Goal: Information Seeking & Learning: Learn about a topic

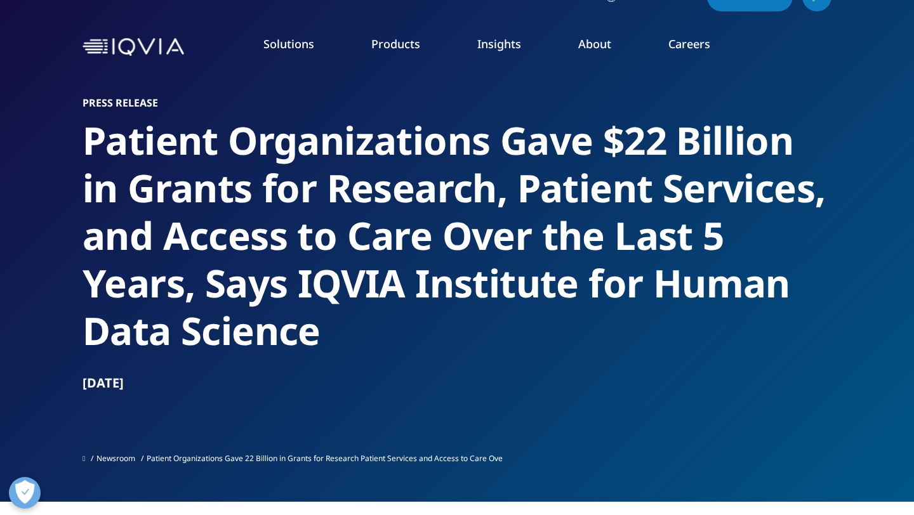
scroll to position [30, 0]
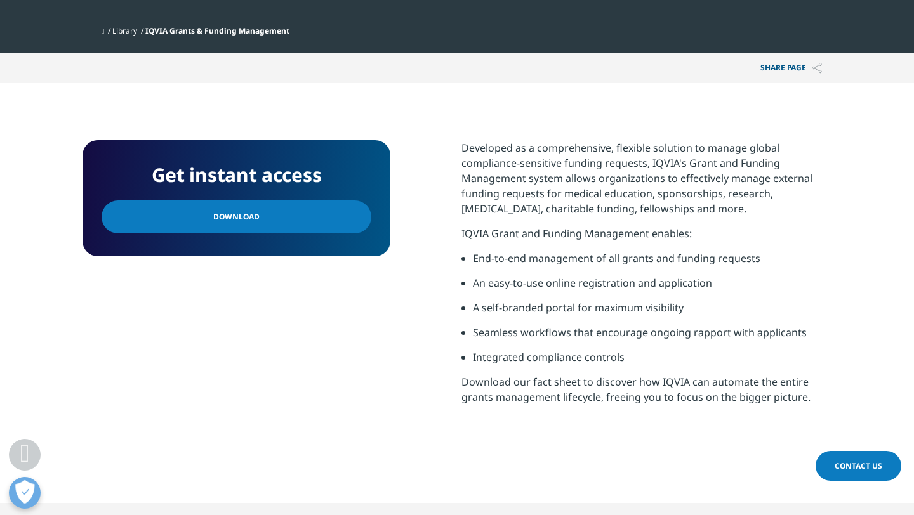
scroll to position [381, 0]
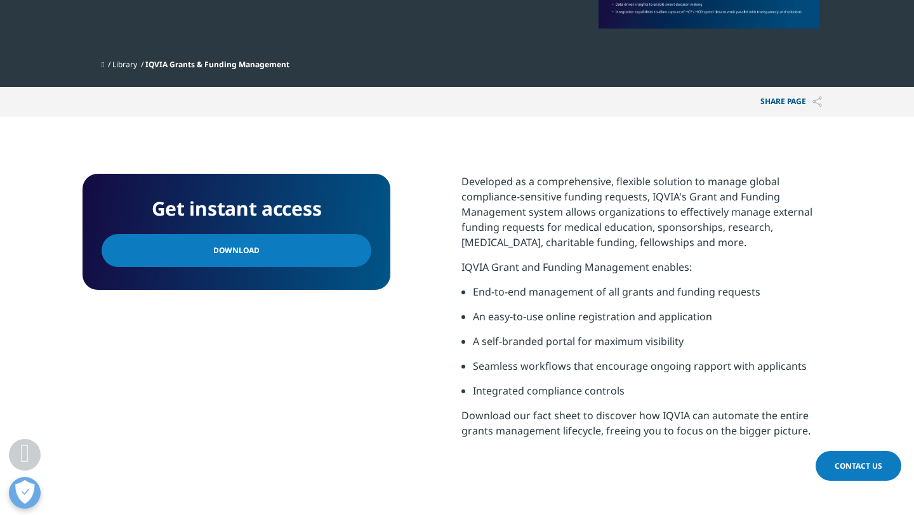
drag, startPoint x: 458, startPoint y: 183, endPoint x: 827, endPoint y: 439, distance: 448.7
click at [827, 439] on div "Get instant access Download Developed as a comprehensive, flexible solution to …" at bounding box center [456, 327] width 749 height 306
copy div "Developed as a comprehensive, flexible solution to manage global compliance-sen…"
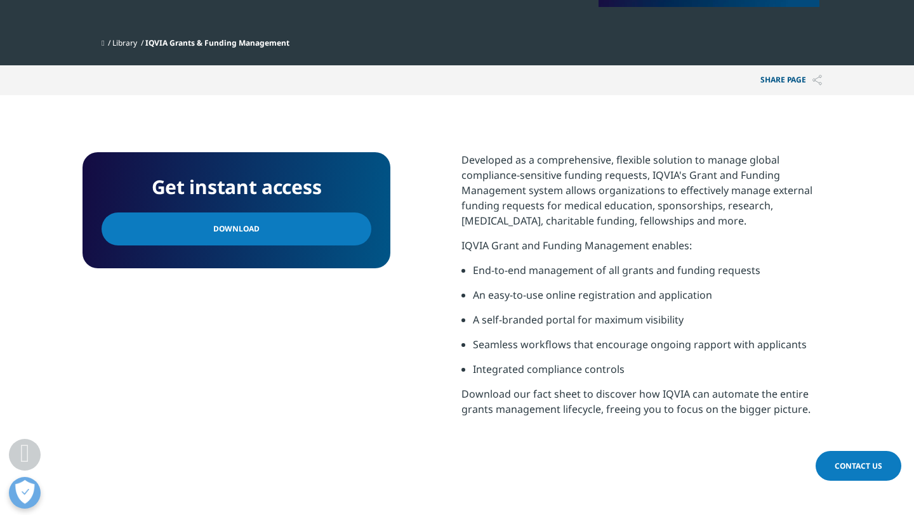
scroll to position [397, 0]
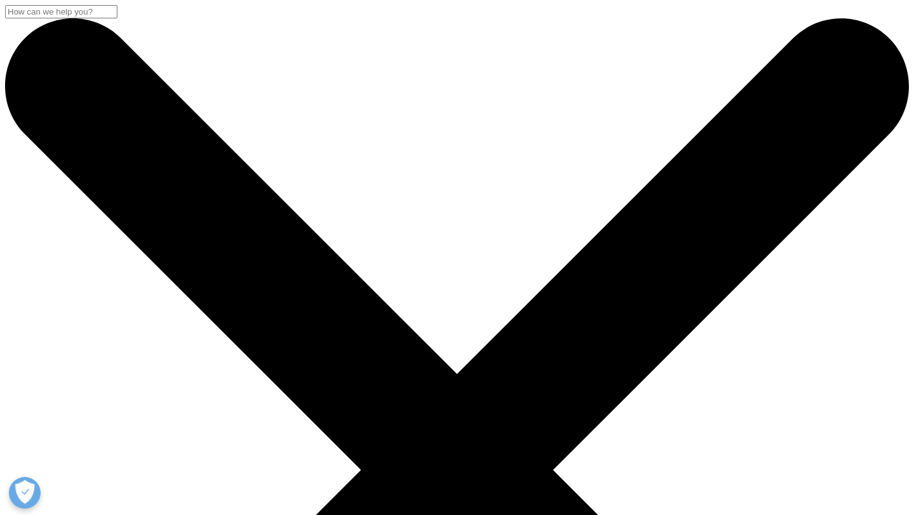
type input "p"
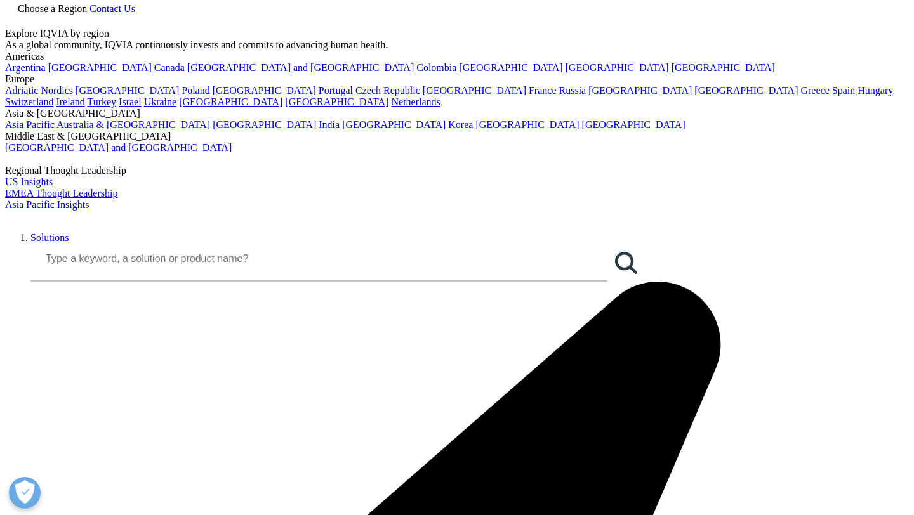
scroll to position [208, 0]
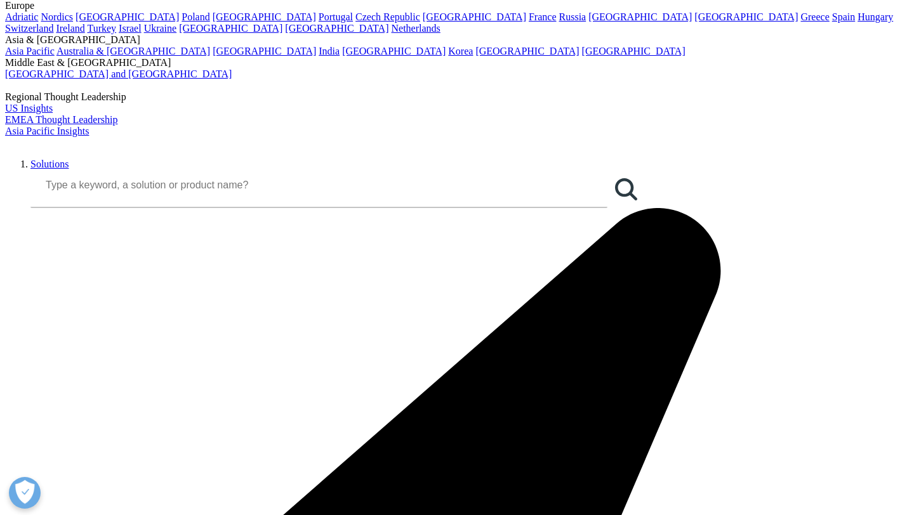
scroll to position [111, 0]
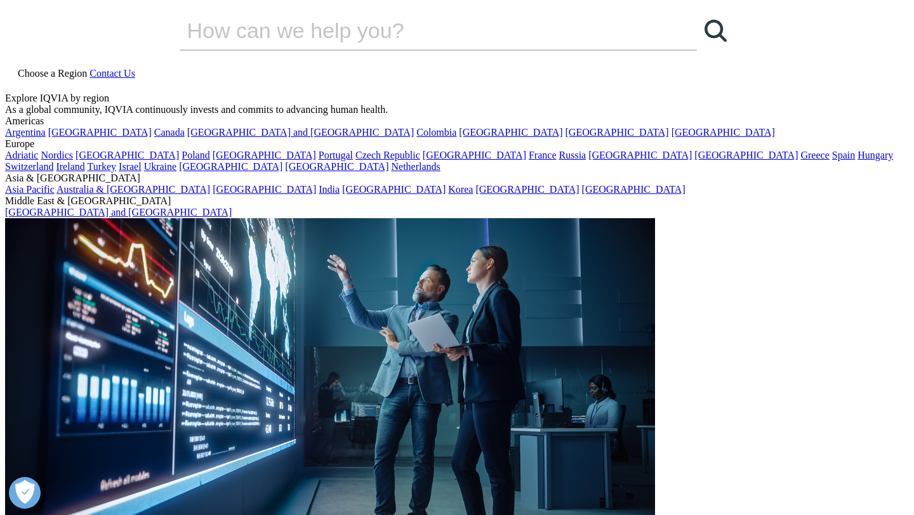
drag, startPoint x: 419, startPoint y: 155, endPoint x: 82, endPoint y: 157, distance: 337.0
copy h2 "Research Support"
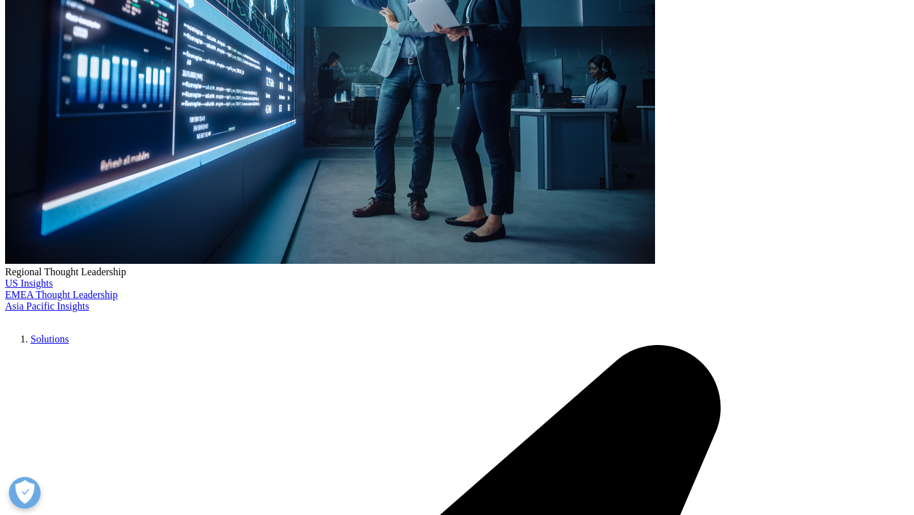
scroll to position [465, 0]
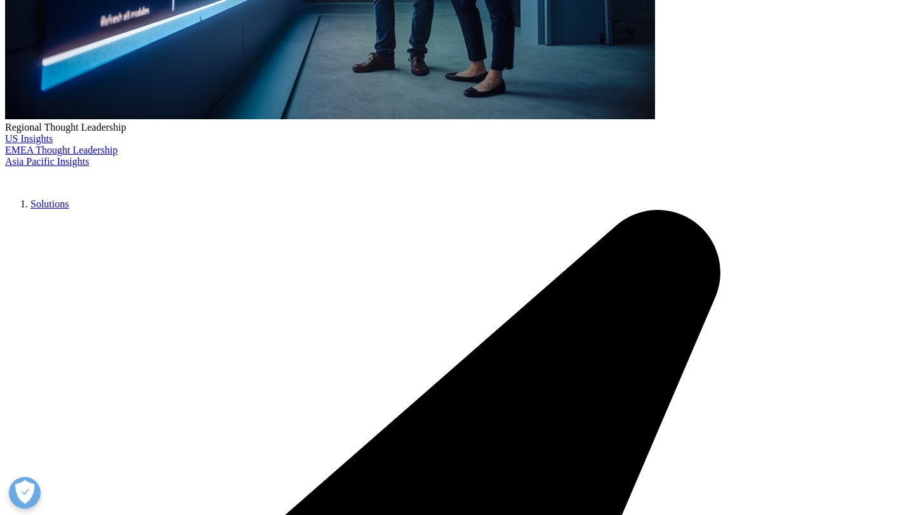
drag, startPoint x: 210, startPoint y: 217, endPoint x: 293, endPoint y: 311, distance: 125.0
drag, startPoint x: 385, startPoint y: 365, endPoint x: 203, endPoint y: 222, distance: 231.4
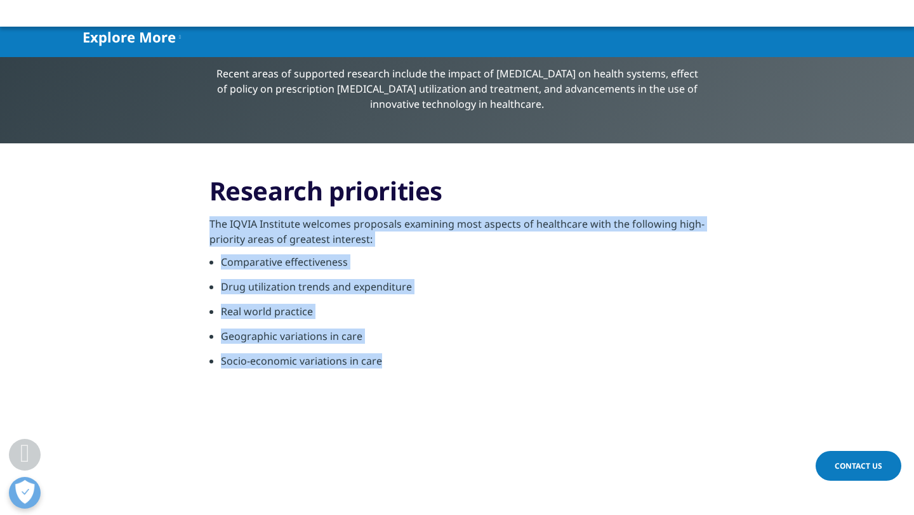
click at [203, 222] on section "Research priorities The IQVIA Institute welcomes proposals examining most aspec…" at bounding box center [457, 276] width 914 height 267
copy div "The IQVIA Institute welcomes proposals examining most aspects of healthcare wit…"
